Goal: Task Accomplishment & Management: Manage account settings

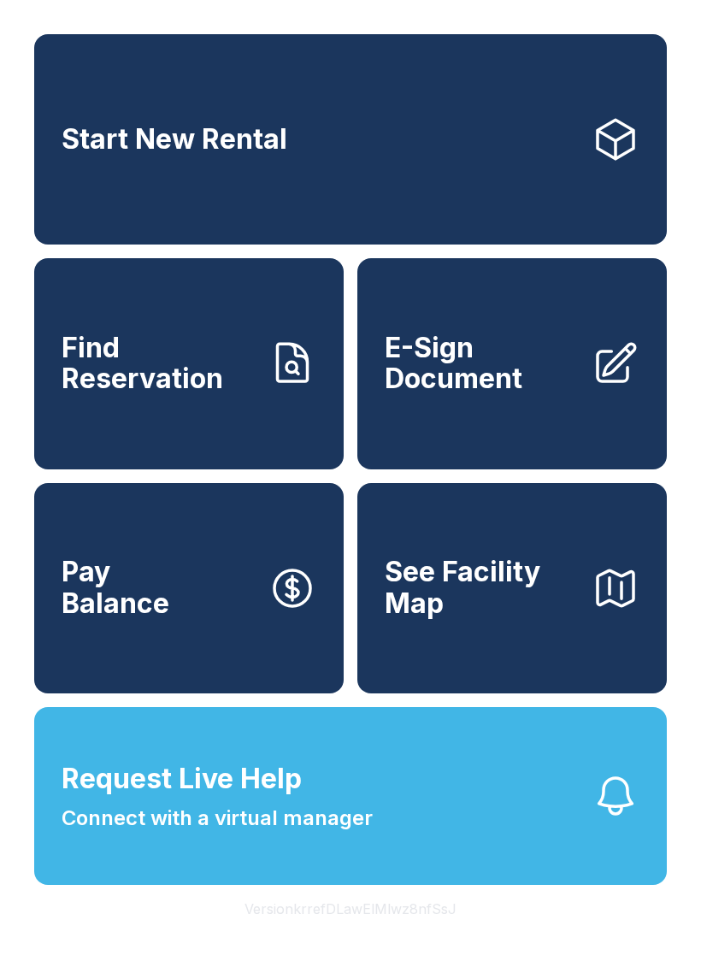
click at [526, 395] on span "E-Sign Document" at bounding box center [481, 364] width 193 height 62
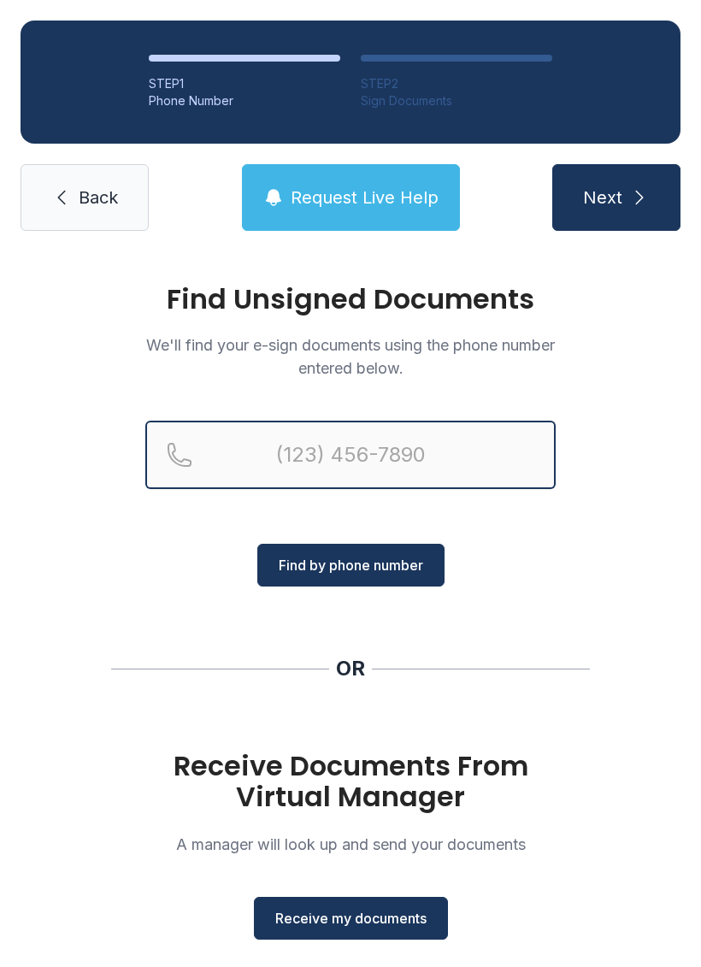
click at [380, 439] on input "Reservation phone number" at bounding box center [350, 455] width 410 height 68
type input "[PHONE_NUMBER]"
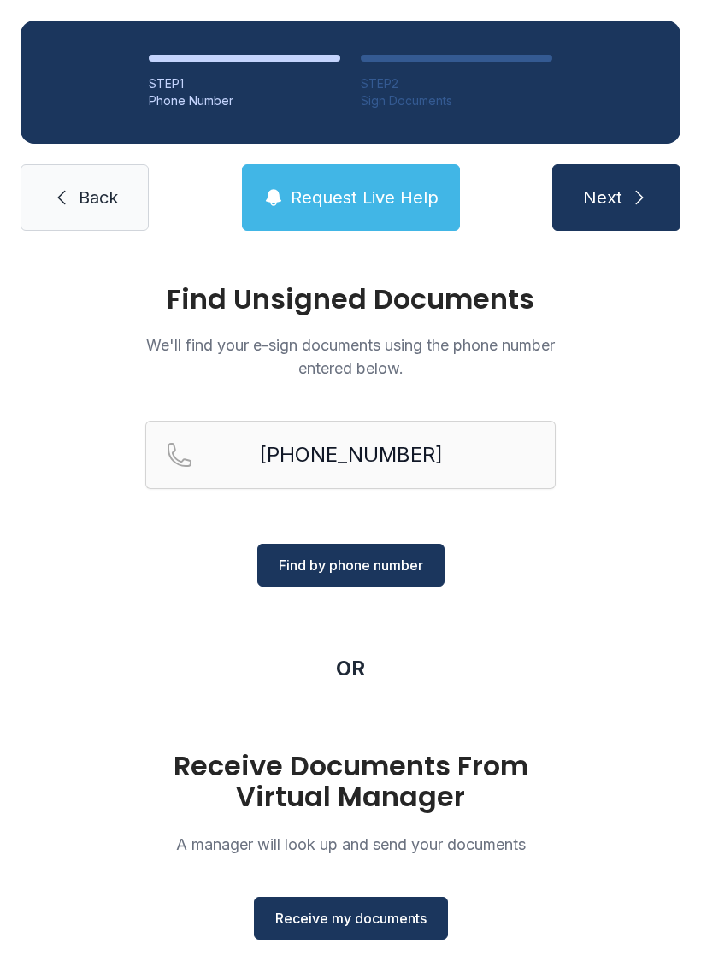
click at [366, 565] on span "Find by phone number" at bounding box center [351, 565] width 144 height 21
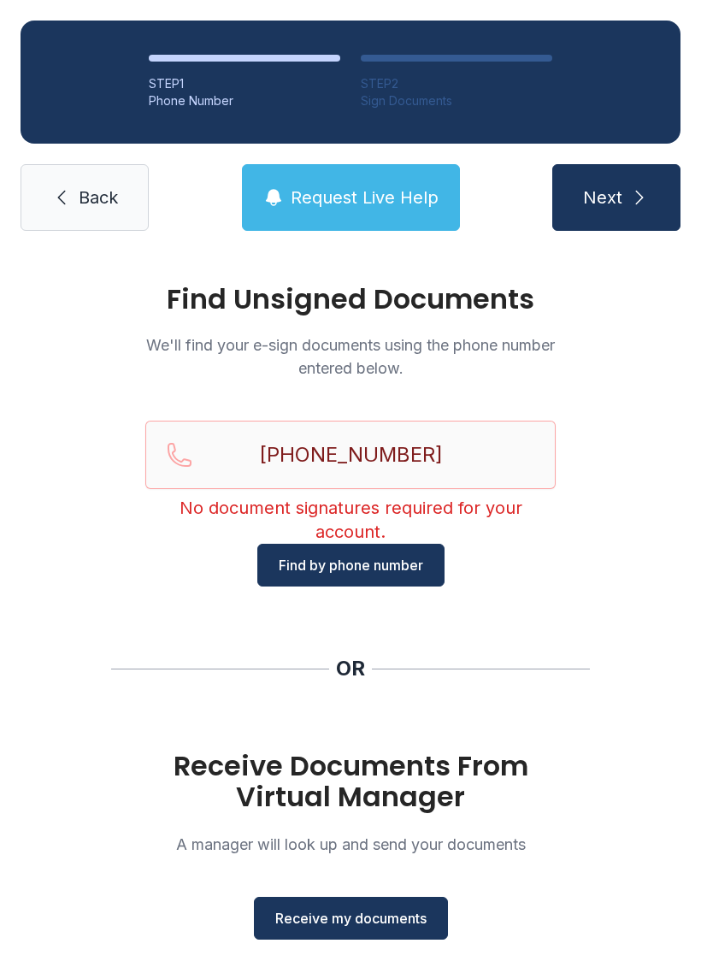
click at [96, 188] on span "Back" at bounding box center [98, 197] width 39 height 24
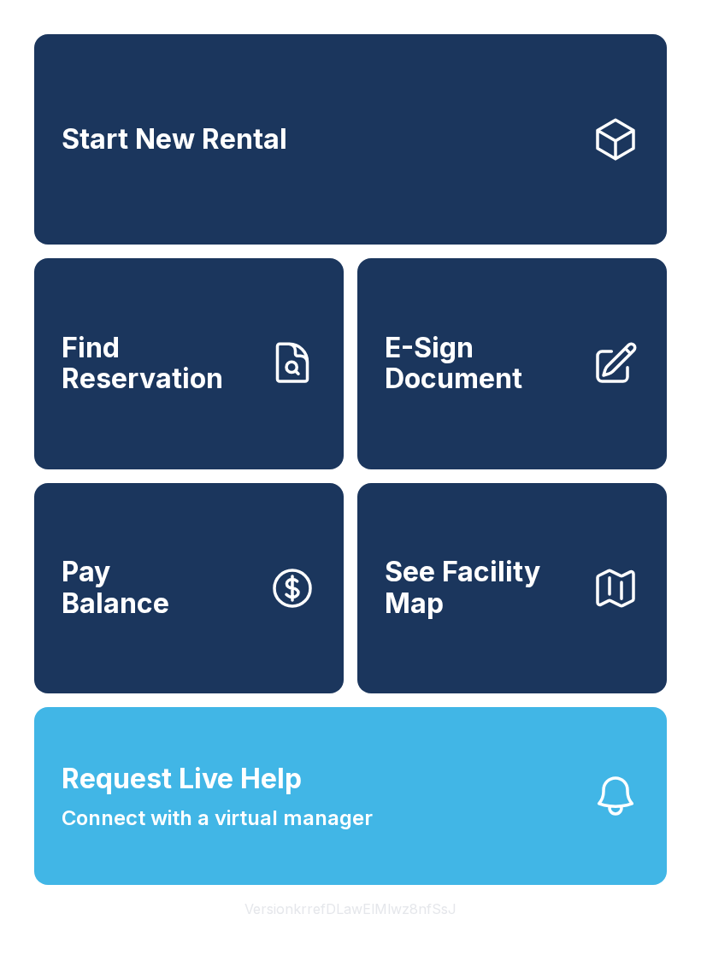
click at [150, 429] on link "Find Reservation" at bounding box center [188, 363] width 309 height 210
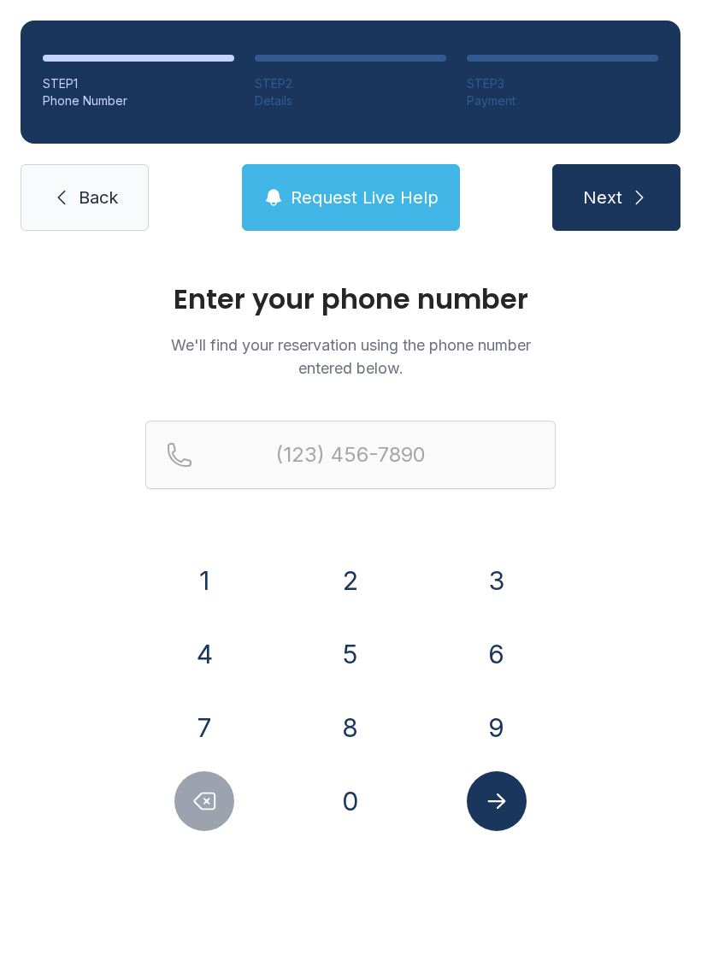
click at [365, 581] on button "2" at bounding box center [351, 581] width 60 height 60
click at [202, 564] on button "1" at bounding box center [204, 581] width 60 height 60
click at [490, 721] on button "9" at bounding box center [497, 728] width 60 height 60
click at [373, 577] on button "2" at bounding box center [351, 581] width 60 height 60
click at [342, 753] on button "8" at bounding box center [351, 728] width 60 height 60
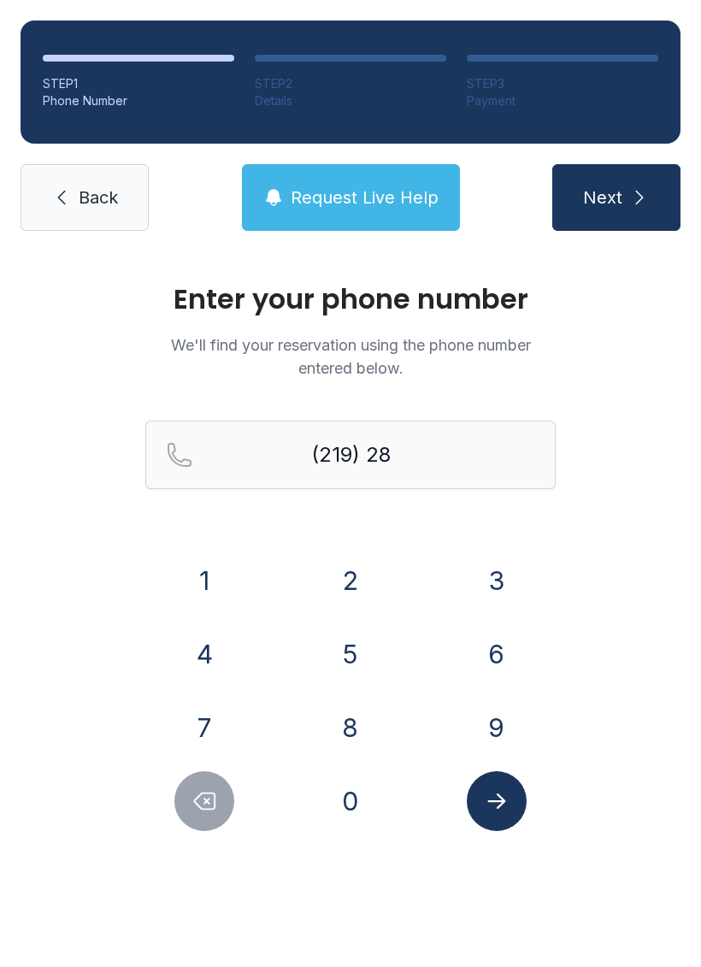
click at [178, 586] on button "1" at bounding box center [204, 581] width 60 height 60
click at [478, 727] on button "9" at bounding box center [497, 728] width 60 height 60
click at [380, 728] on button "8" at bounding box center [351, 728] width 60 height 60
click at [482, 655] on button "6" at bounding box center [497, 654] width 60 height 60
click at [350, 794] on button "0" at bounding box center [351, 801] width 60 height 60
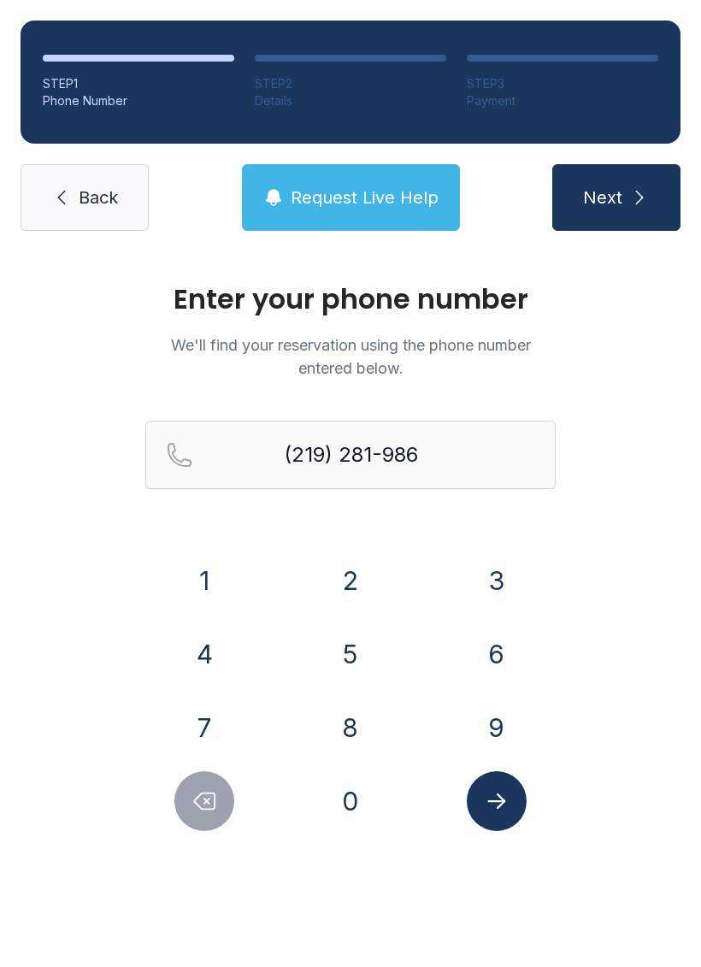
type input "[PHONE_NUMBER]"
click at [489, 782] on button "Submit lookup form" at bounding box center [497, 801] width 60 height 60
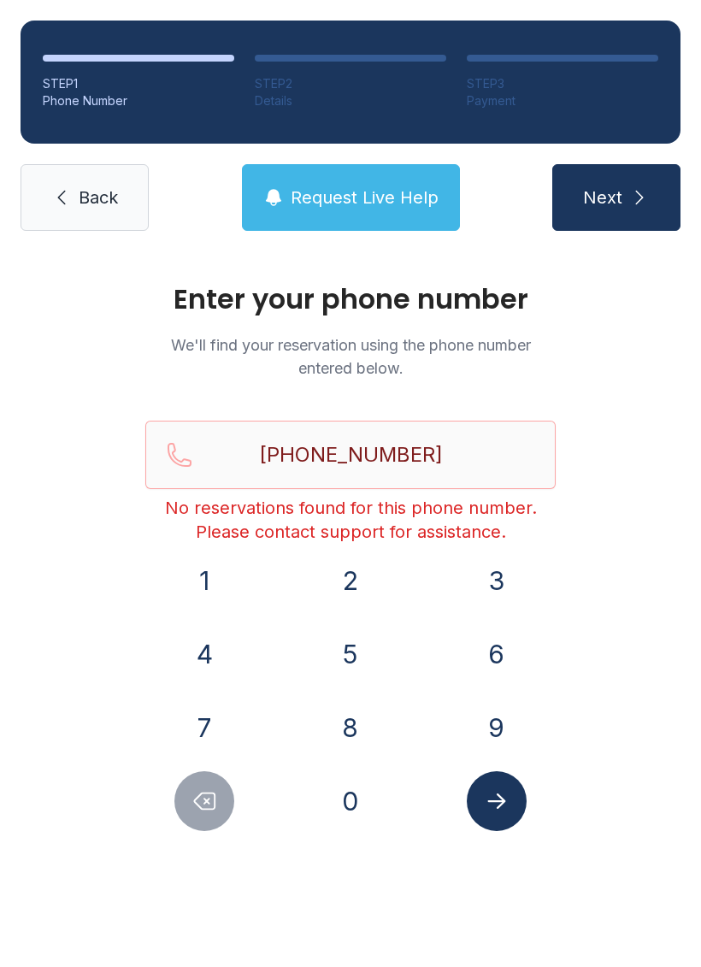
click at [80, 168] on link "Back" at bounding box center [85, 197] width 128 height 67
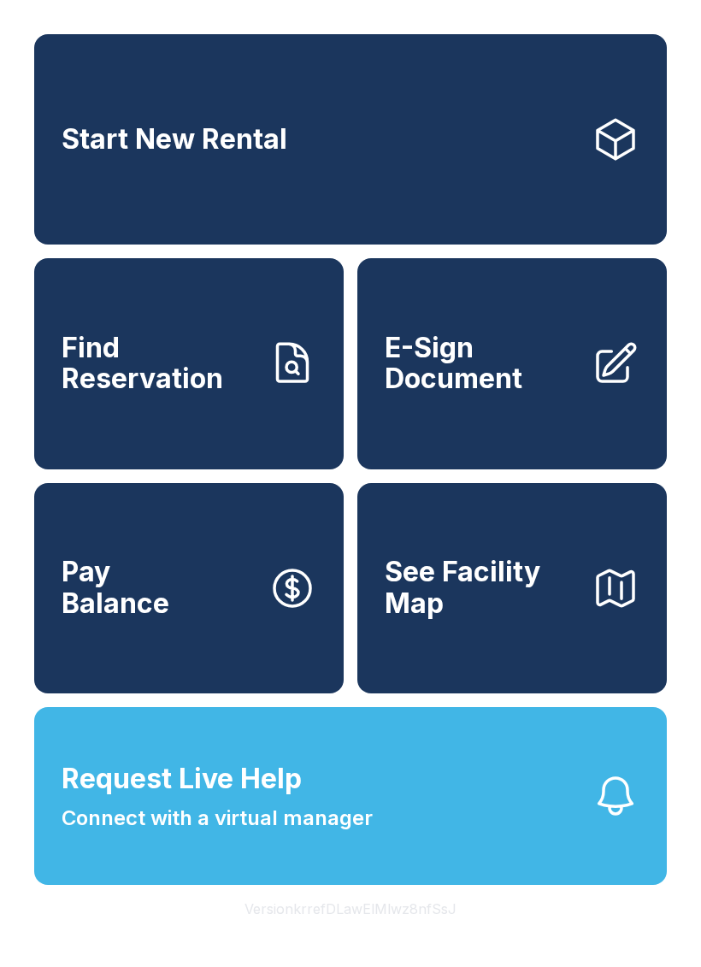
click at [514, 880] on button "Request Live Help Connect with a virtual manager" at bounding box center [350, 796] width 633 height 178
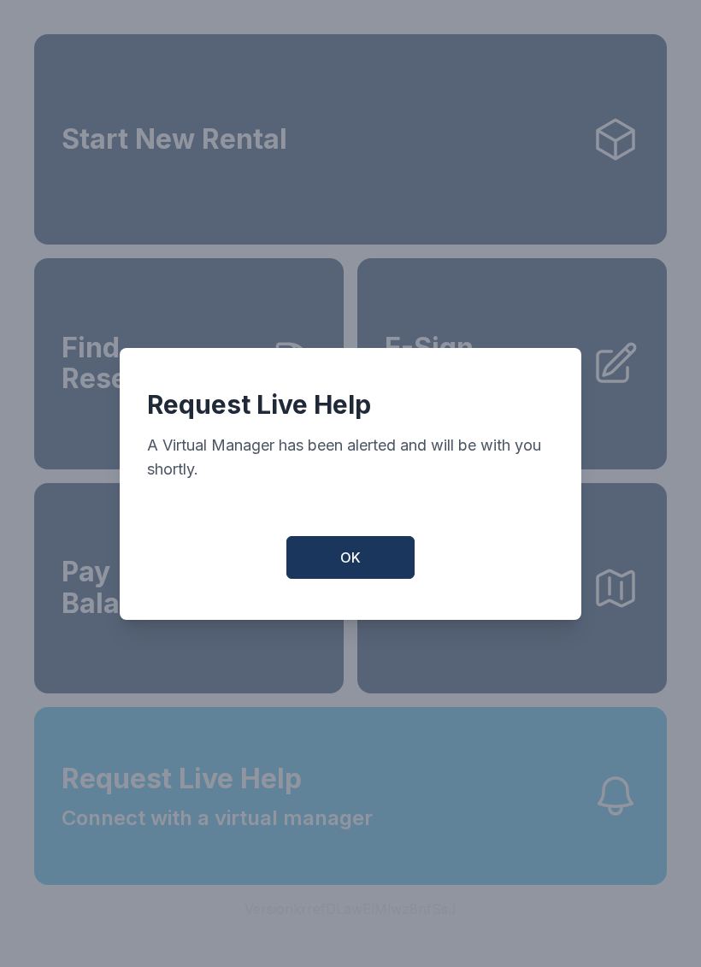
click at [346, 548] on button "OK" at bounding box center [350, 557] width 128 height 43
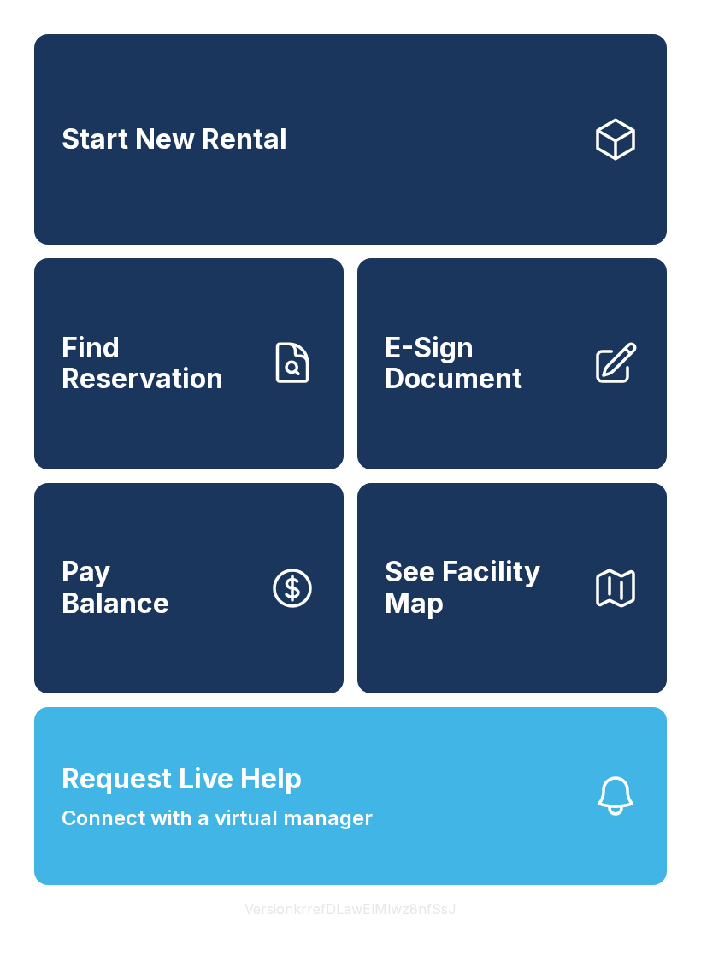
click at [242, 615] on button "Pay Balance" at bounding box center [188, 588] width 309 height 210
